Goal: Information Seeking & Learning: Learn about a topic

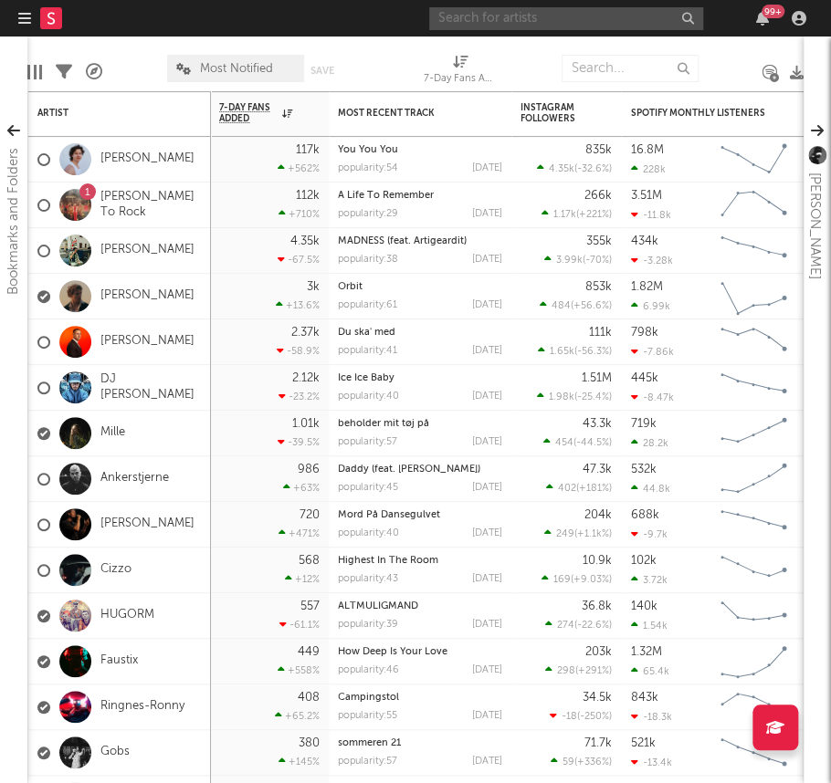
click at [487, 18] on input "text" at bounding box center [566, 18] width 274 height 23
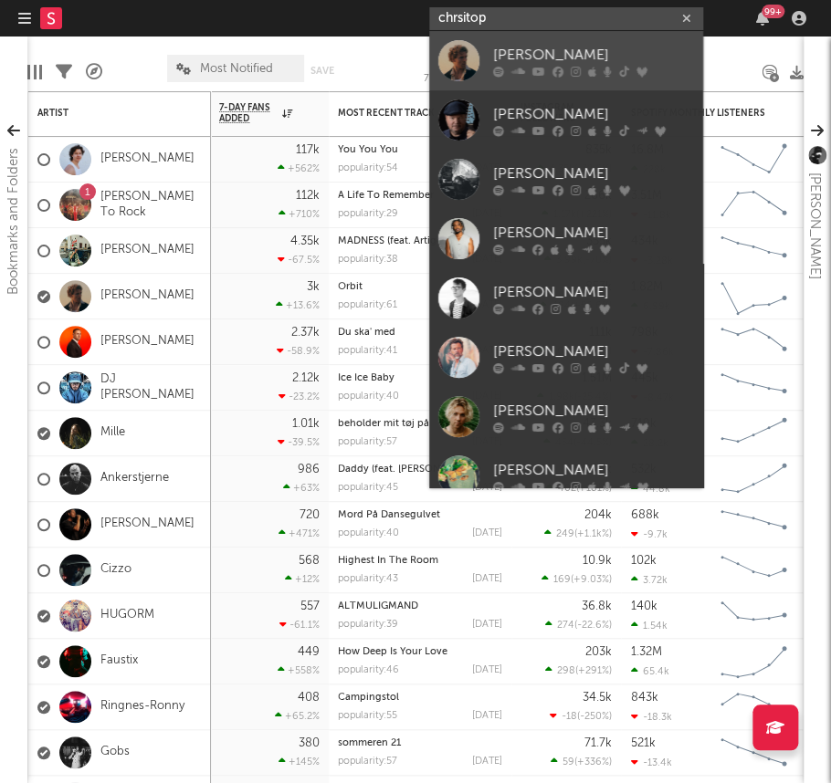
type input "chrsitop"
click at [508, 55] on div "[PERSON_NAME]" at bounding box center [593, 55] width 201 height 22
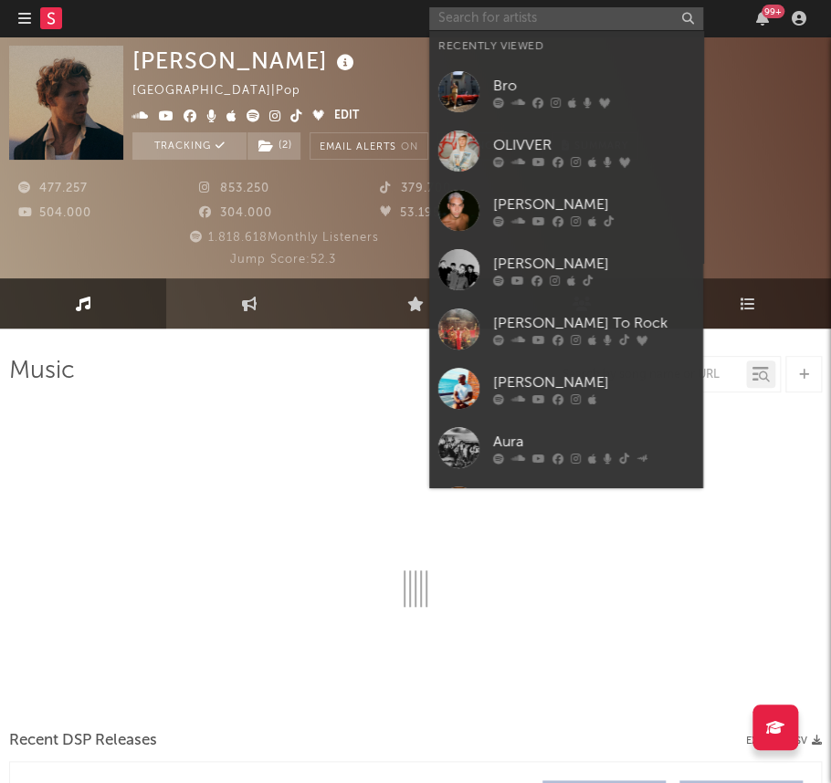
click at [502, 19] on input "text" at bounding box center [566, 18] width 274 height 23
select select "6m"
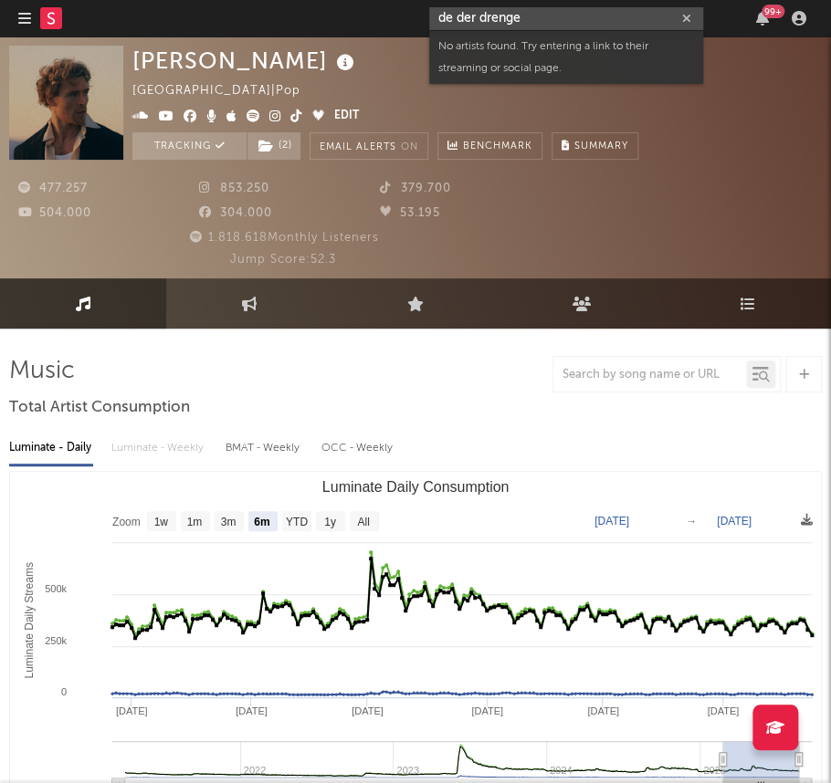
click at [481, 18] on input "de der drenge" at bounding box center [566, 18] width 274 height 23
click at [458, 17] on input "de derdrenge" at bounding box center [566, 18] width 274 height 23
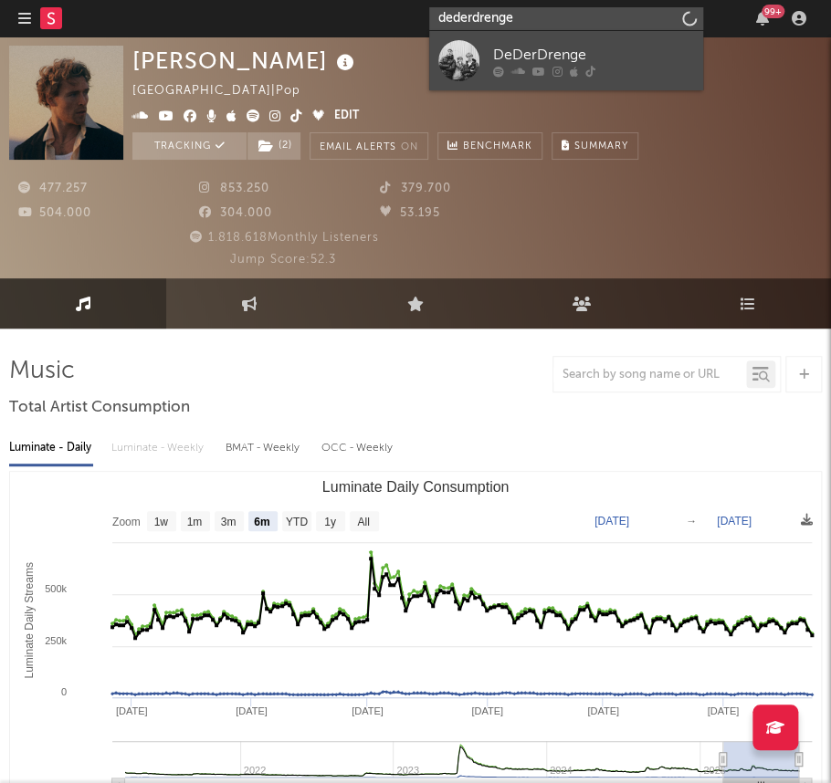
type input "dederdrenge"
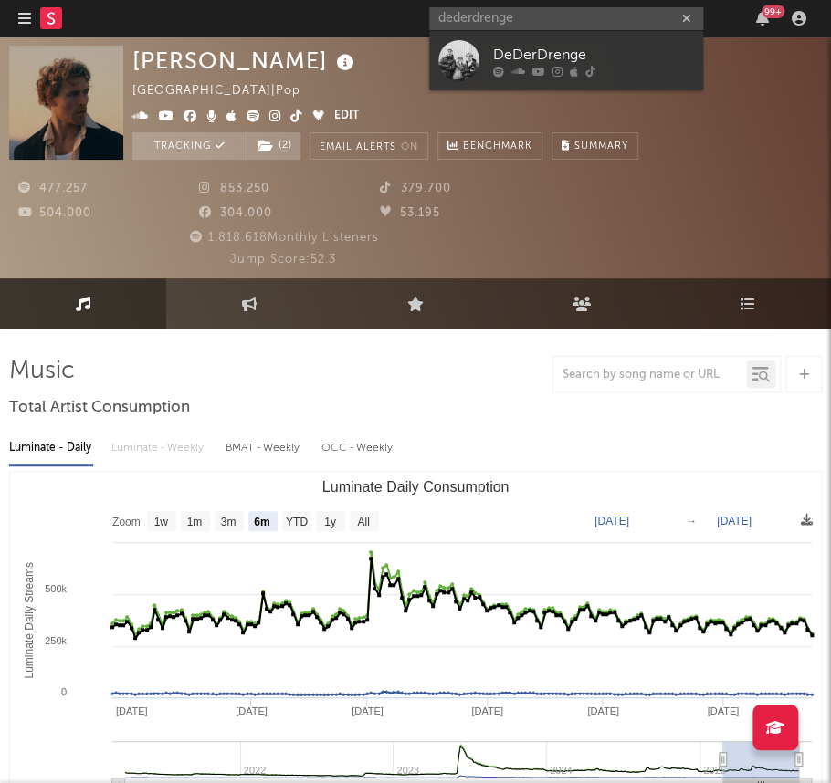
drag, startPoint x: 500, startPoint y: 48, endPoint x: 526, endPoint y: 54, distance: 26.1
click at [500, 48] on div "DeDerDrenge" at bounding box center [593, 55] width 201 height 22
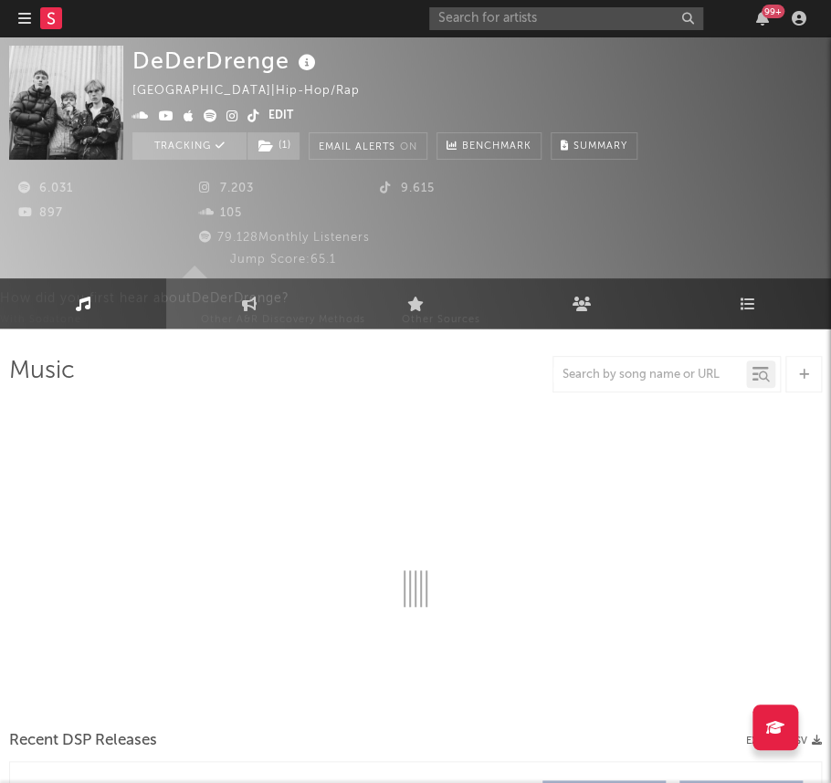
select select "6m"
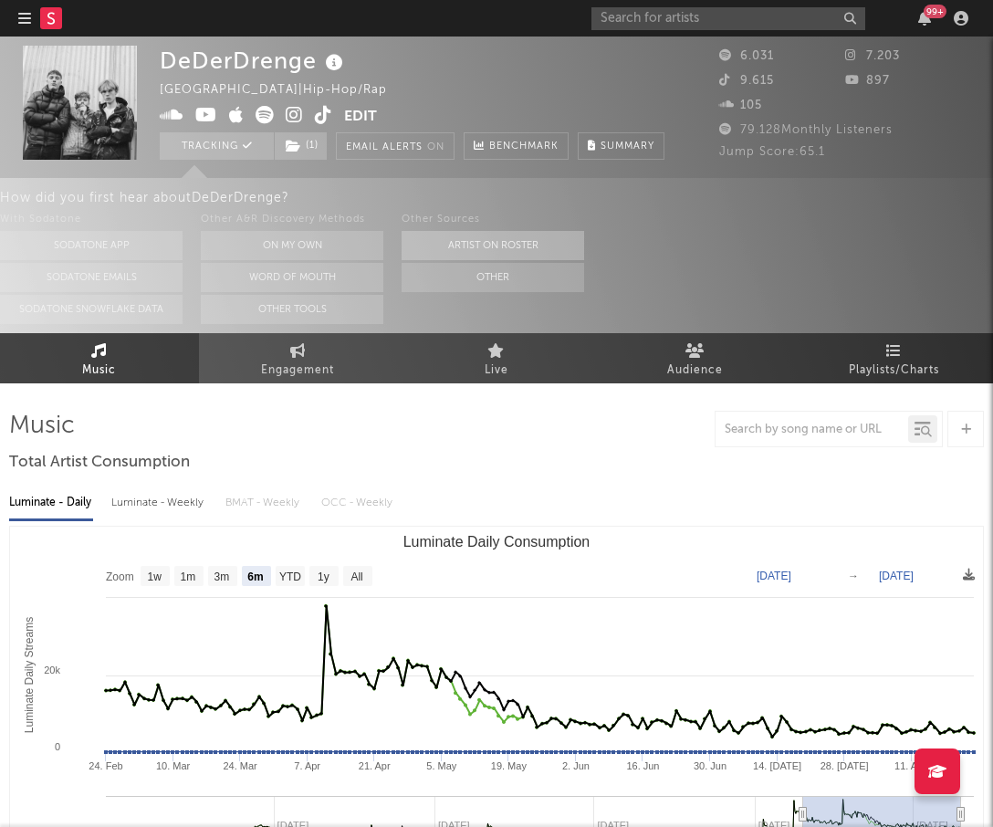
click at [497, 246] on button "Artist on Roster" at bounding box center [493, 245] width 183 height 29
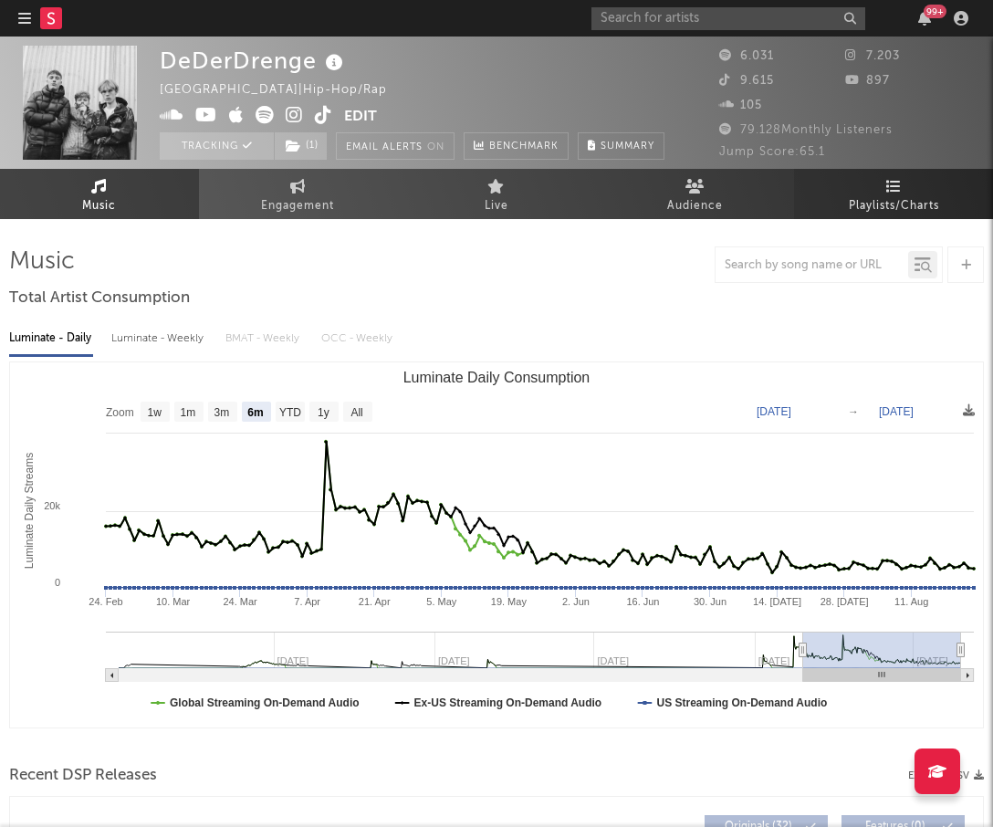
click at [830, 191] on icon at bounding box center [894, 186] width 16 height 15
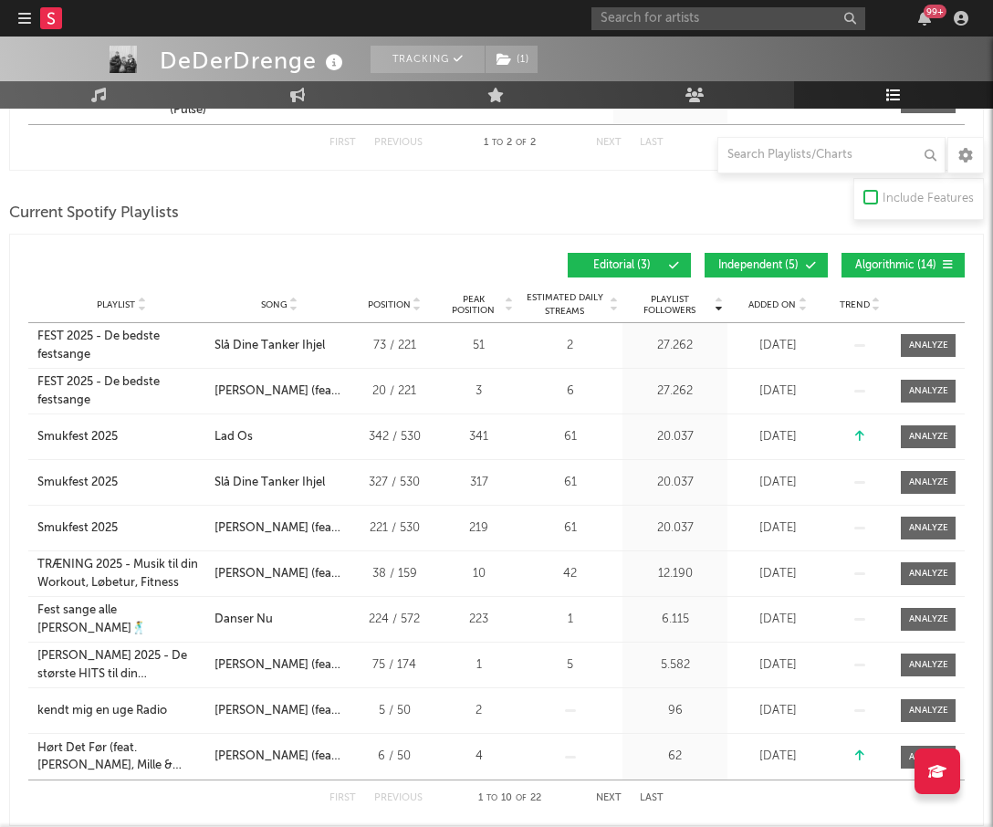
scroll to position [470, 0]
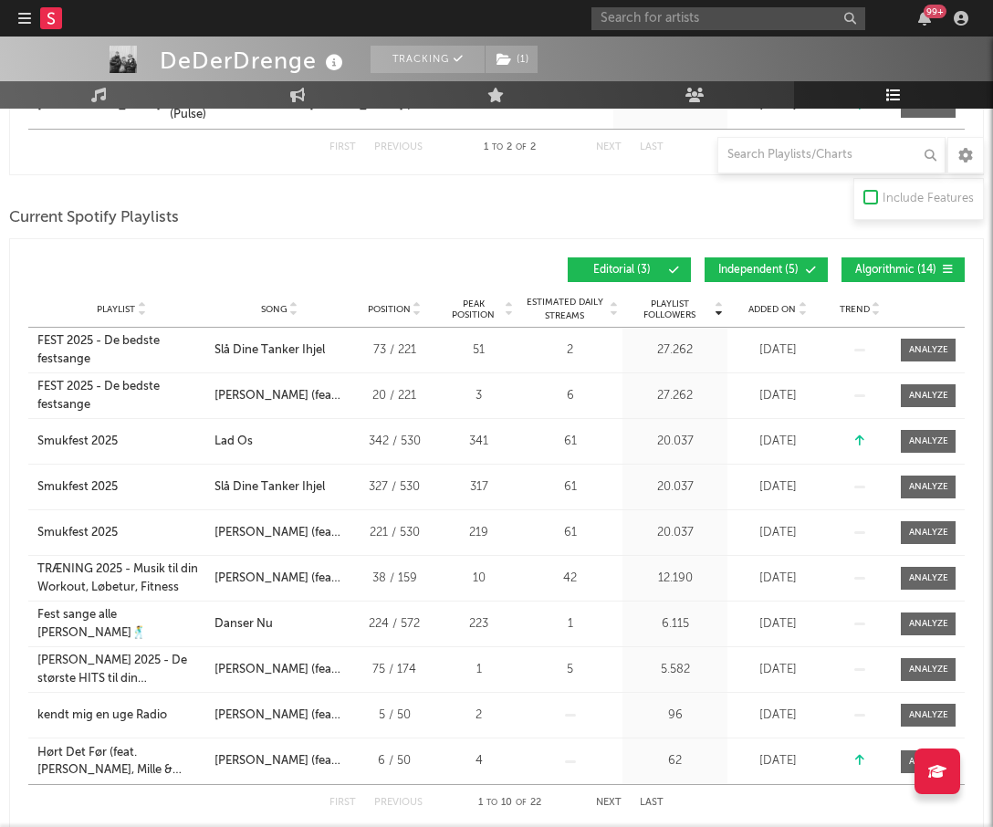
click at [624, 267] on span "Editorial ( 3 )" at bounding box center [622, 270] width 84 height 11
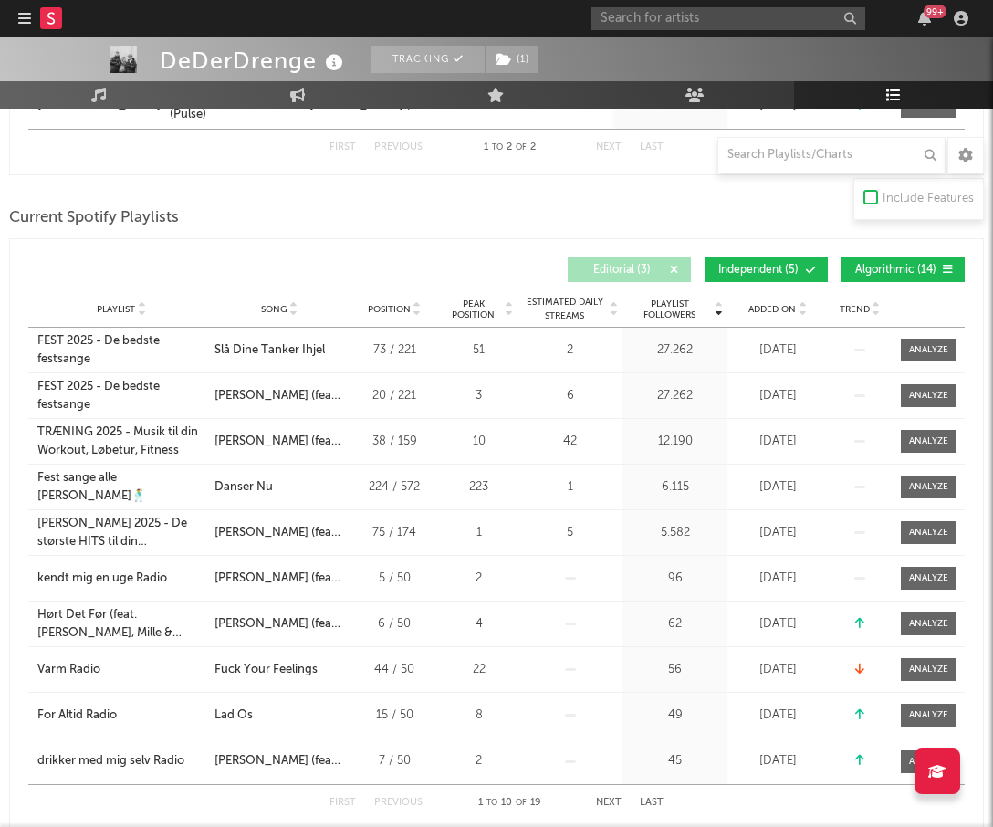
click at [771, 268] on span "Independent ( 5 )" at bounding box center [759, 270] width 84 height 11
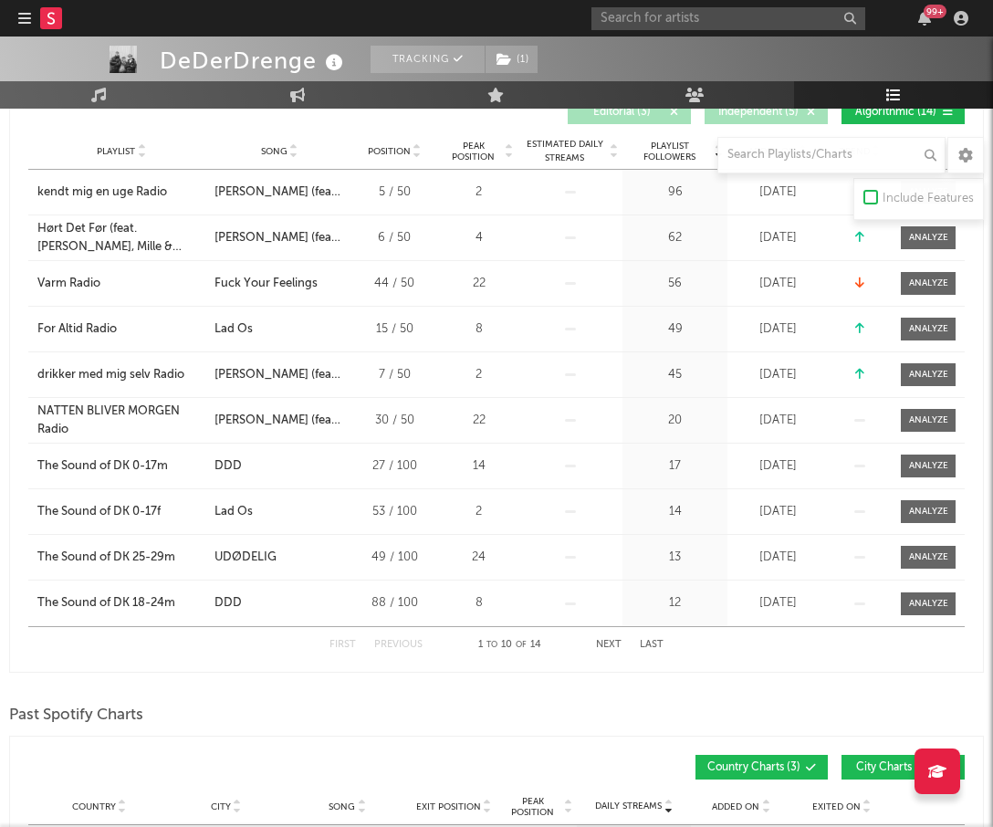
scroll to position [631, 0]
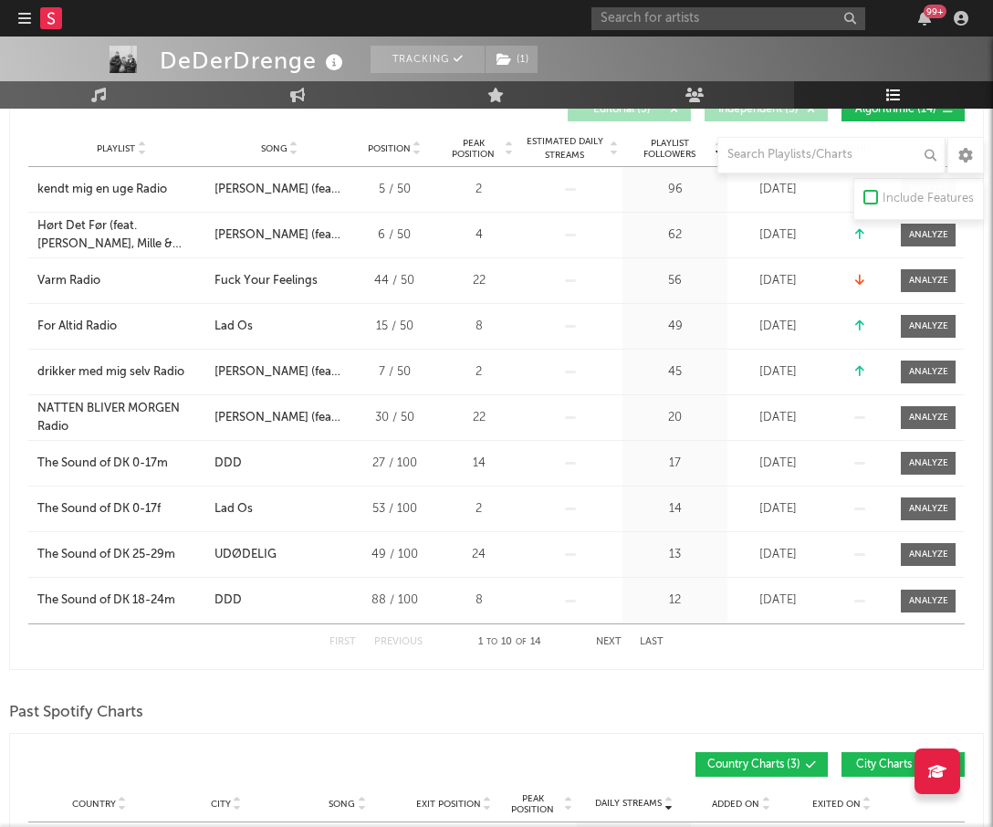
click at [604, 639] on button "Next" at bounding box center [609, 642] width 26 height 10
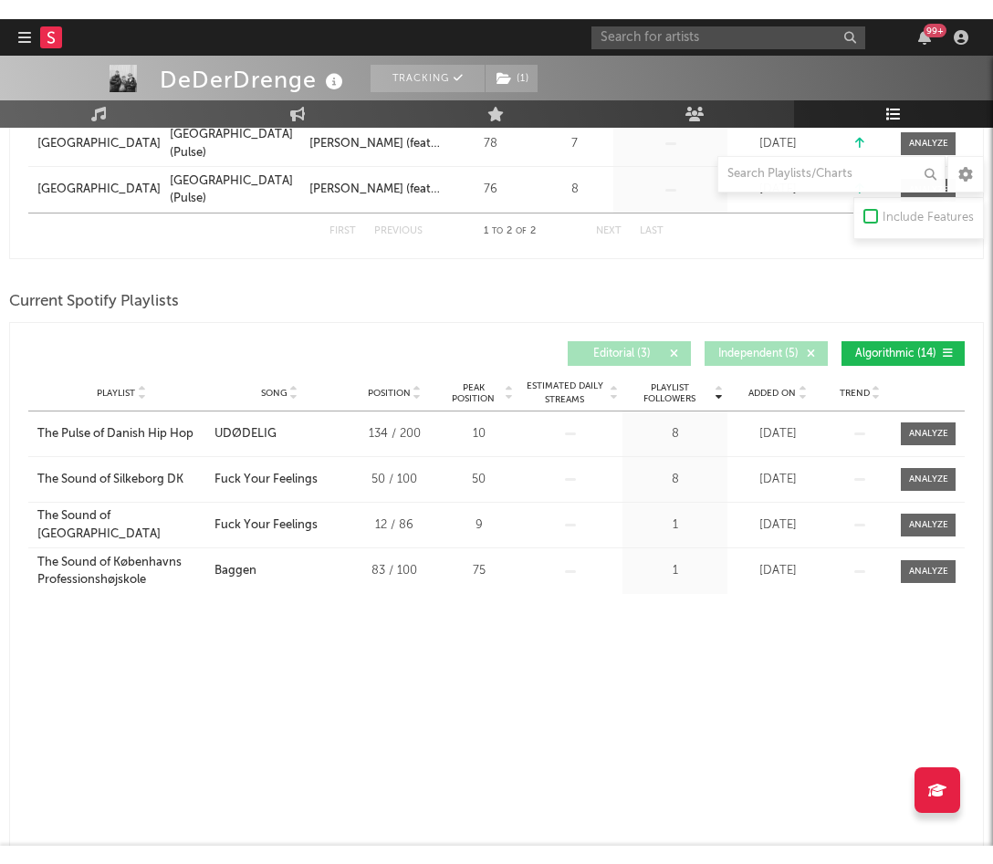
scroll to position [410, 0]
